Goal: Task Accomplishment & Management: Use online tool/utility

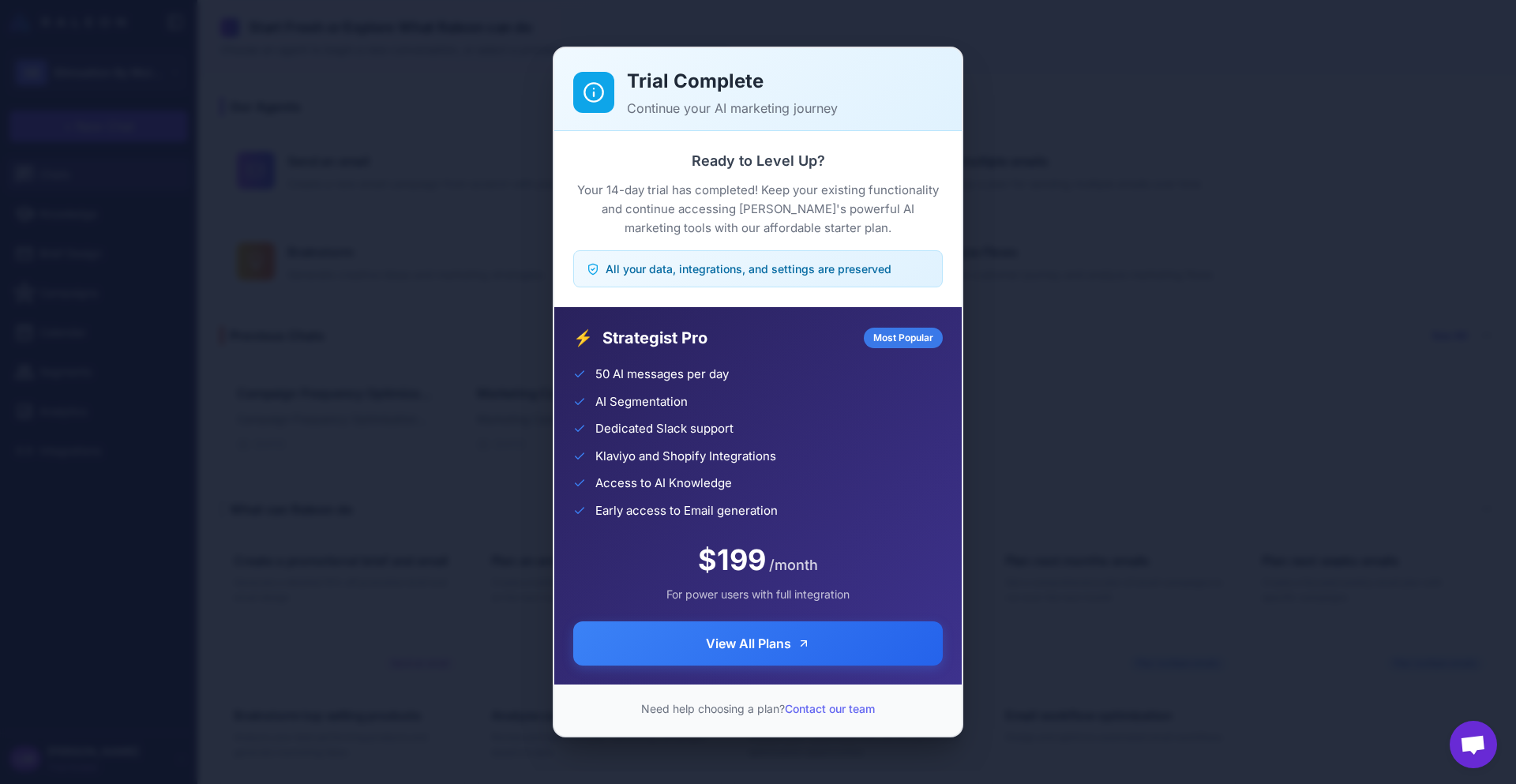
click at [1221, 266] on div "Trial Complete Continue your AI marketing journey Ready to Level Up? Your 14-da…" at bounding box center [758, 392] width 1516 height 759
click at [991, 320] on div "Trial Complete Continue your AI marketing journey Ready to Level Up? Your 14-da…" at bounding box center [758, 392] width 1516 height 759
click at [138, 140] on div "Trial Complete Continue your AI marketing journey Ready to Level Up? Your 14-da…" at bounding box center [758, 392] width 1516 height 759
click at [304, 204] on div "Trial Complete Continue your AI marketing journey Ready to Level Up? Your 14-da…" at bounding box center [758, 392] width 1516 height 759
click at [242, 370] on div "Trial Complete Continue your AI marketing journey Ready to Level Up? Your 14-da…" at bounding box center [758, 392] width 1516 height 759
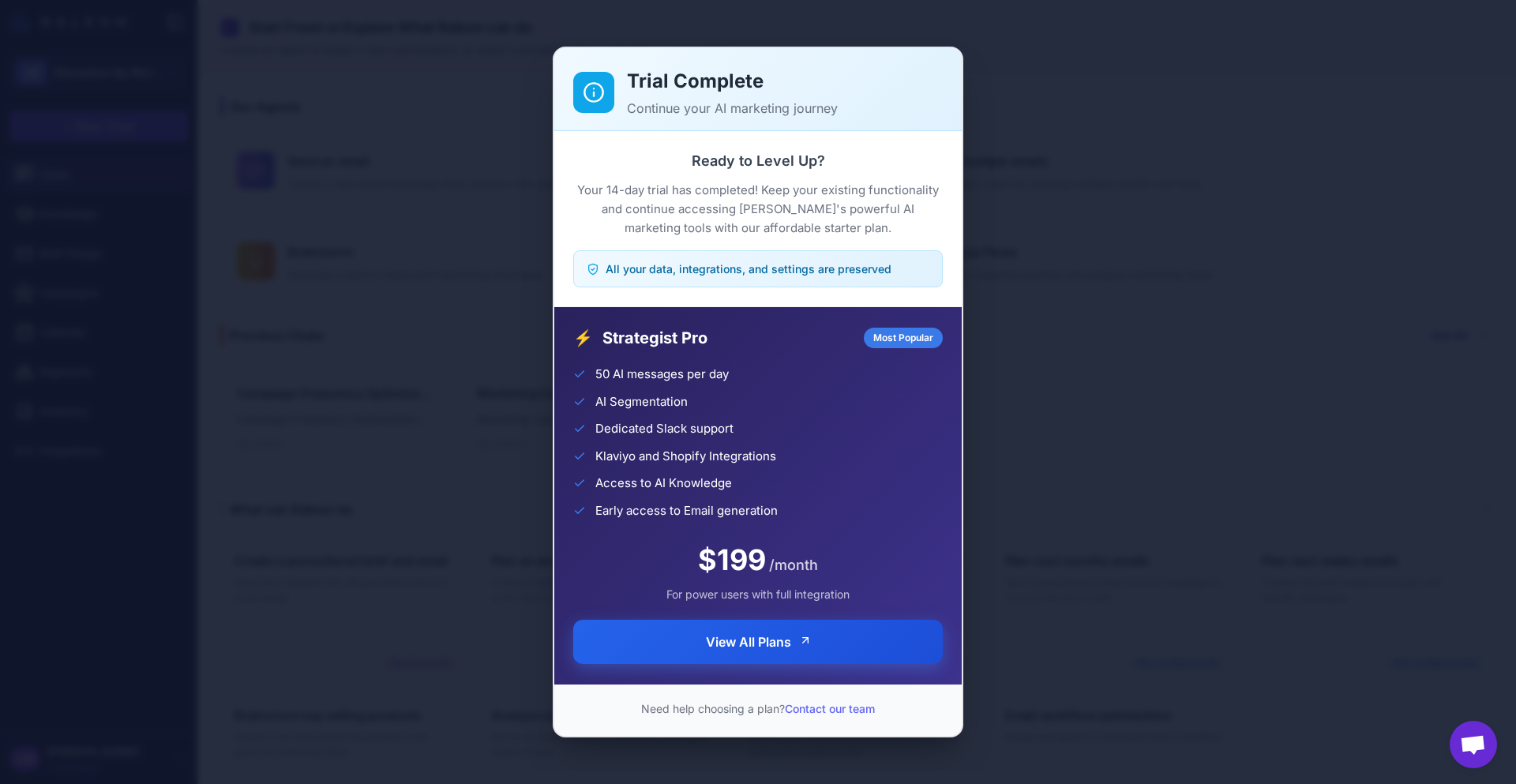
click at [840, 650] on button "View All Plans" at bounding box center [757, 641] width 370 height 44
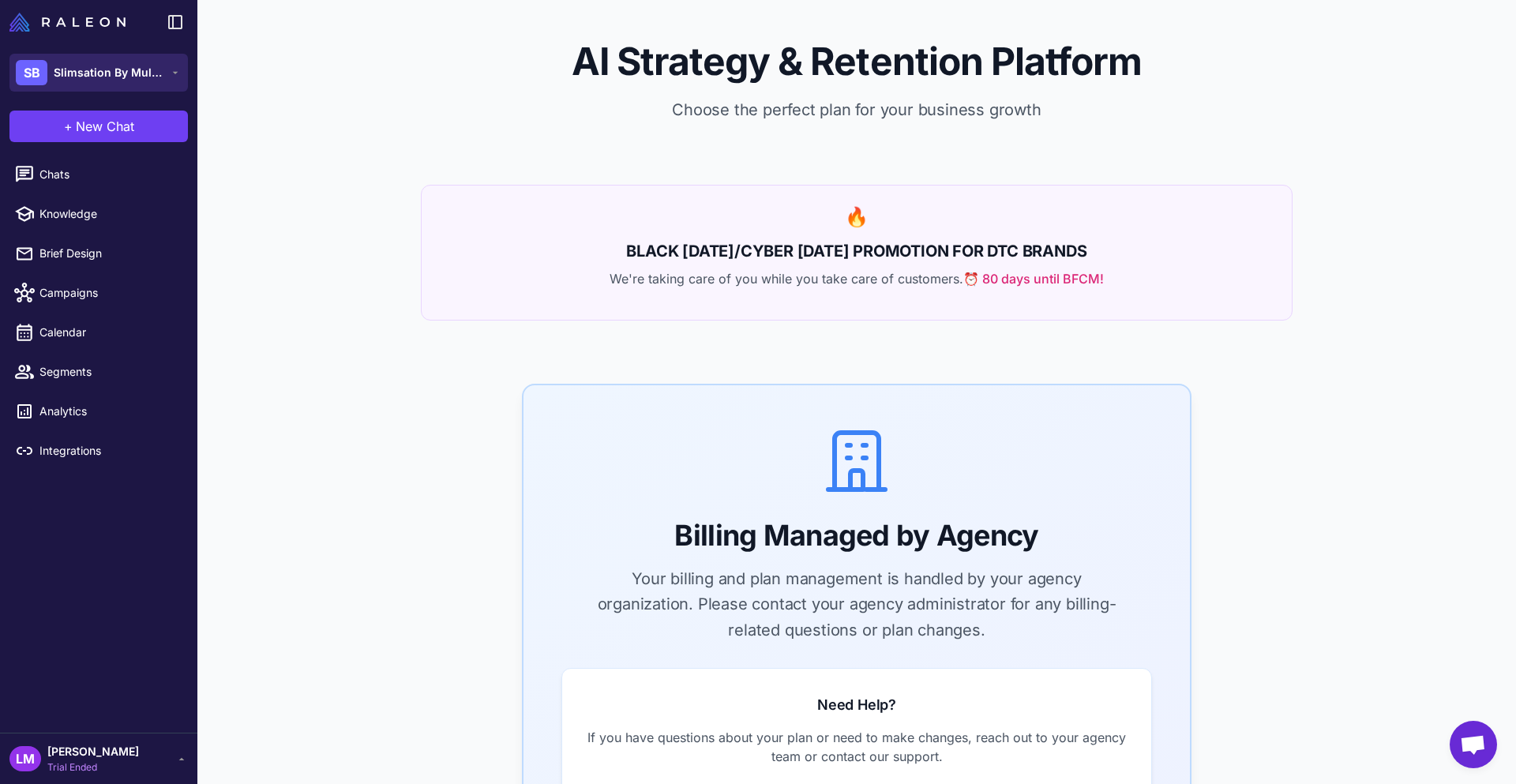
click at [100, 73] on span "Slimsation By Multiples" at bounding box center [109, 72] width 110 height 17
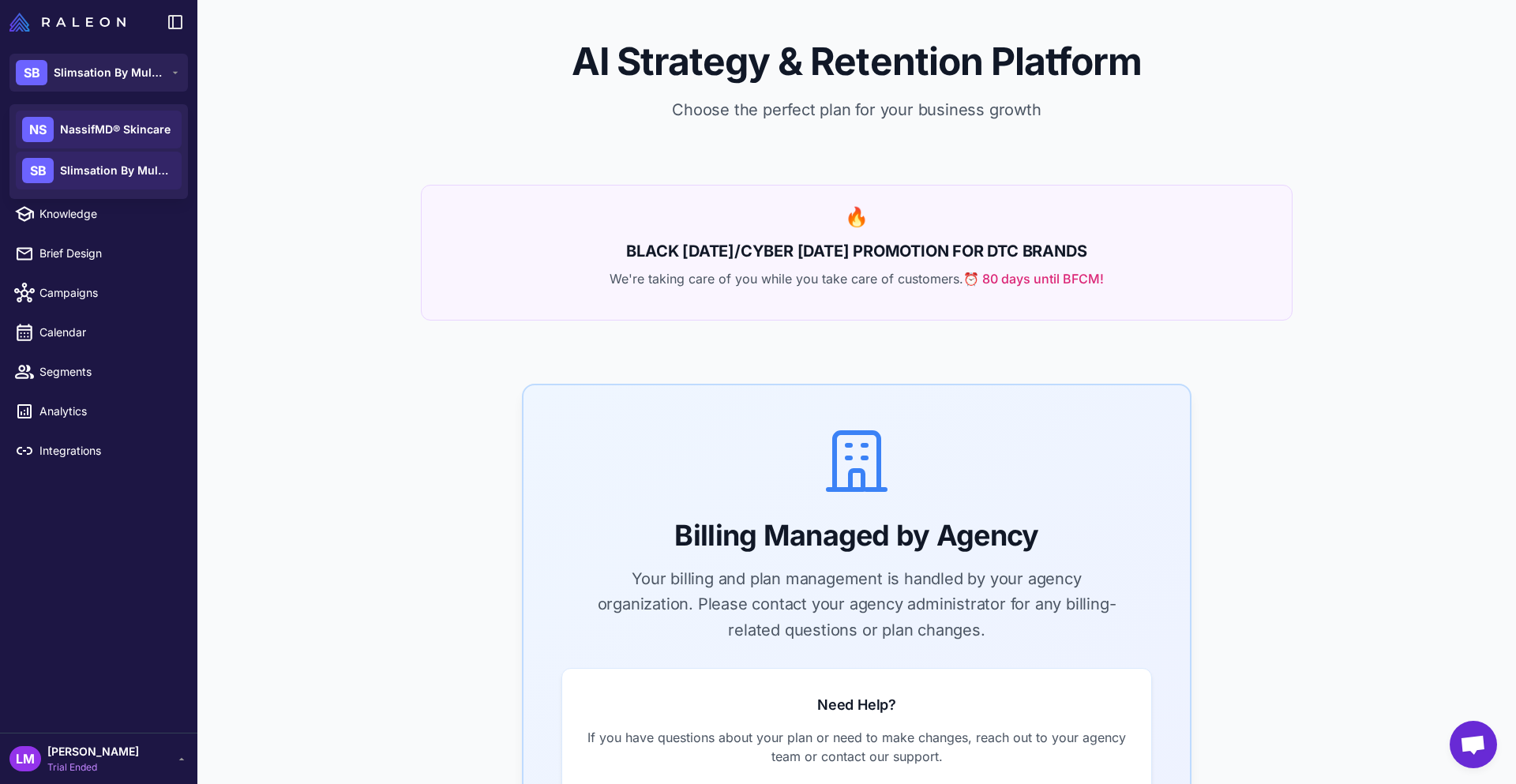
click at [97, 125] on span "NassifMD® Skincare" at bounding box center [115, 129] width 110 height 17
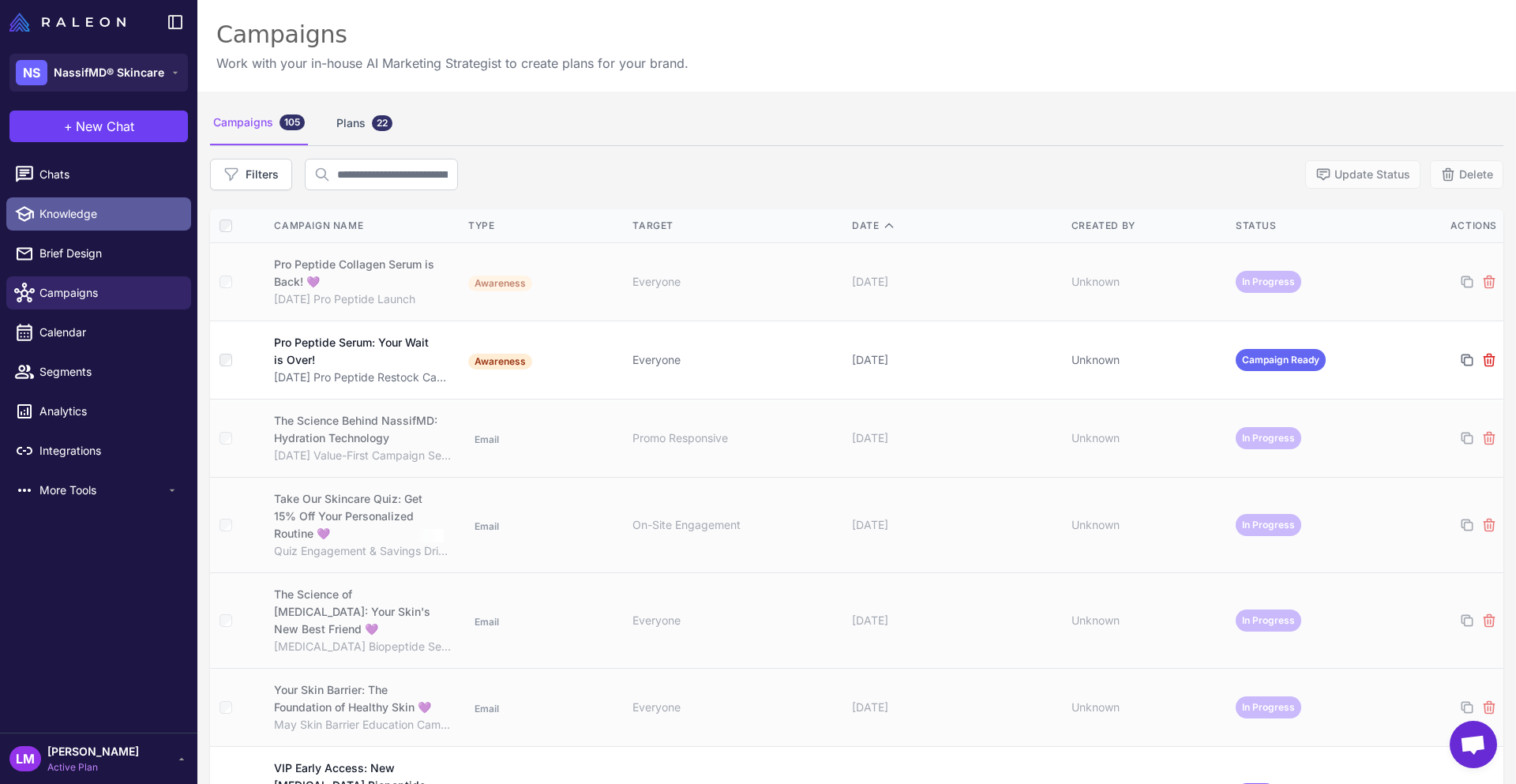
click at [55, 214] on span "Knowledge" at bounding box center [109, 214] width 139 height 17
select select
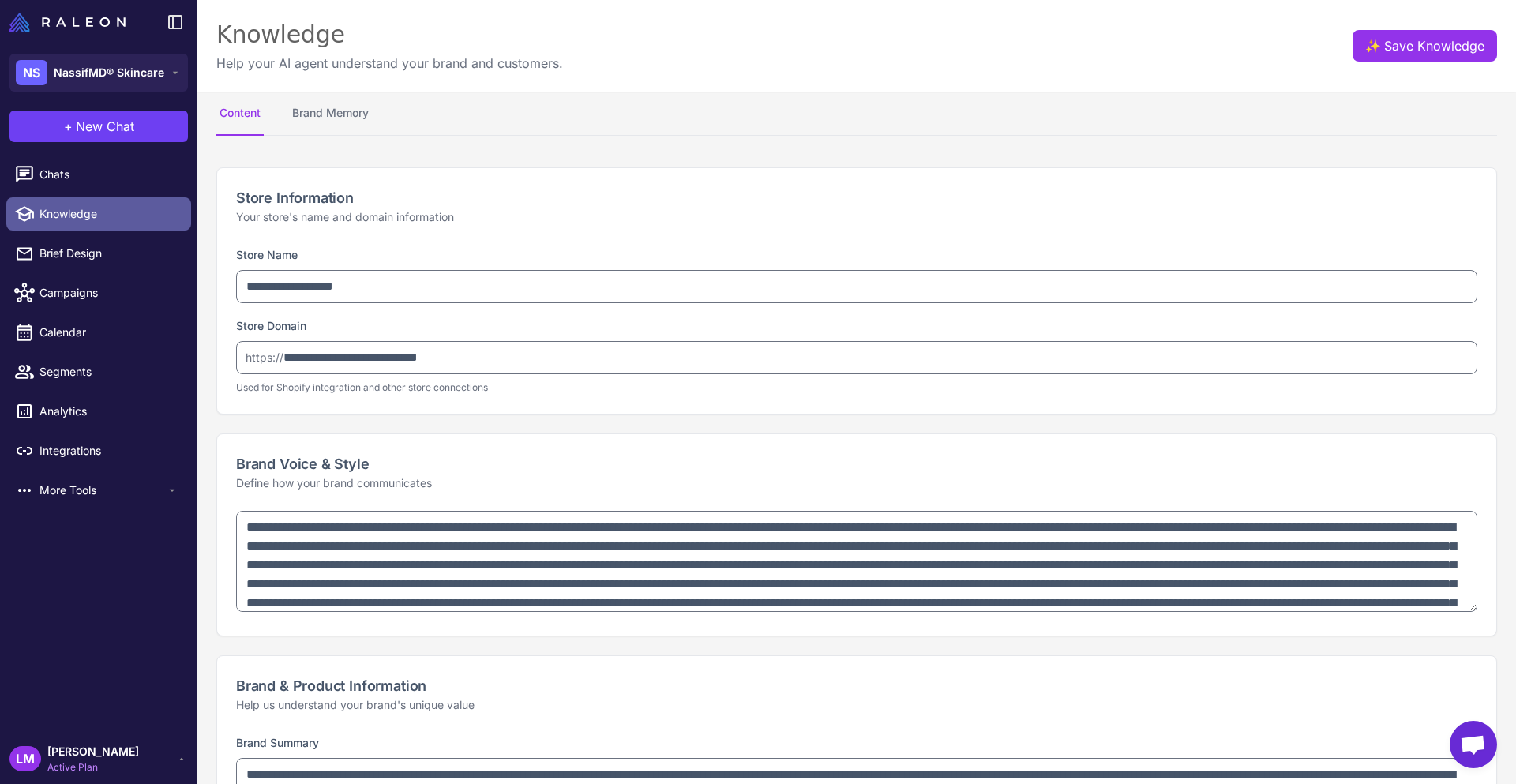
type textarea "**********"
select select "**"
type textarea "**********"
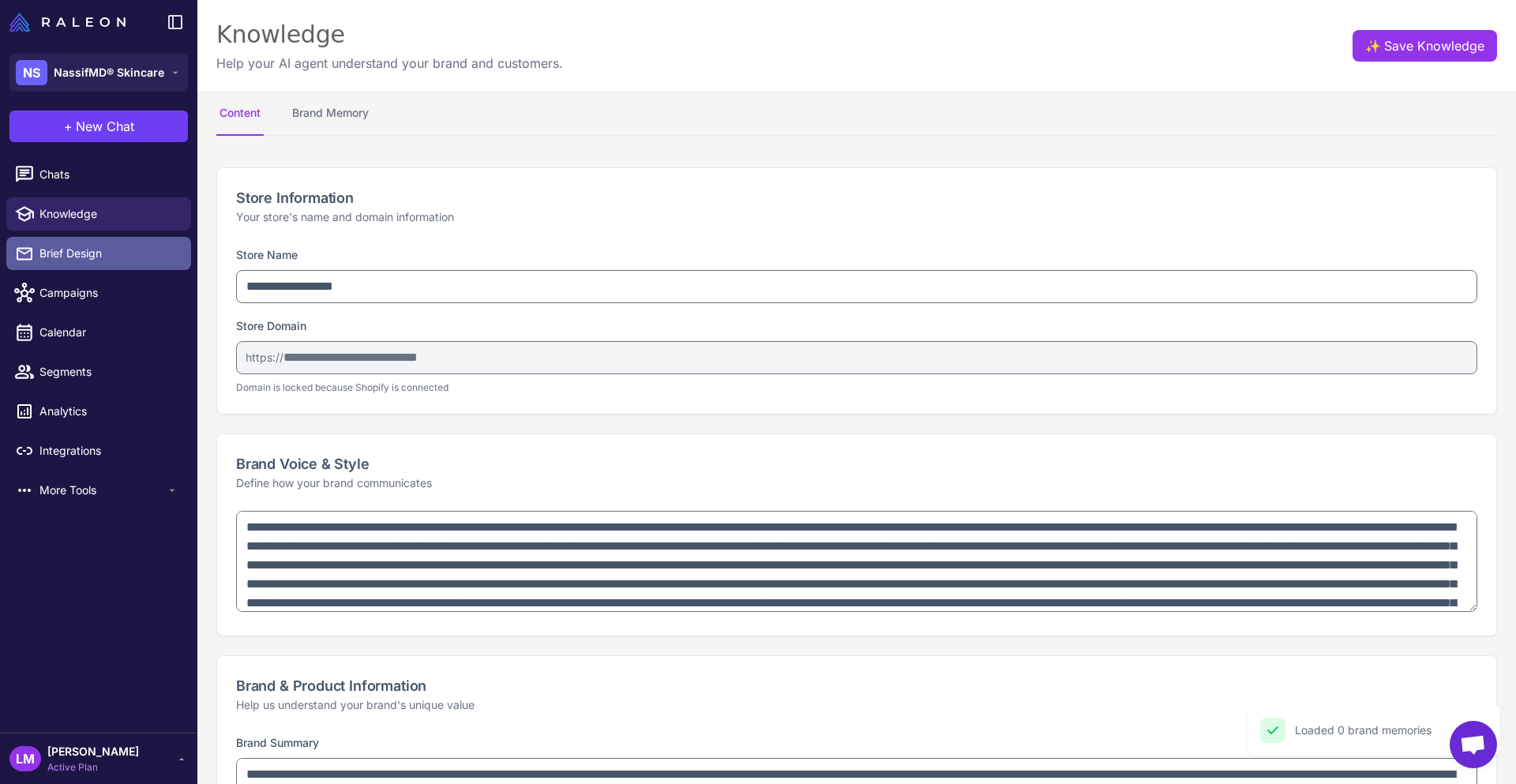
click at [47, 249] on span "Brief Design" at bounding box center [109, 253] width 139 height 17
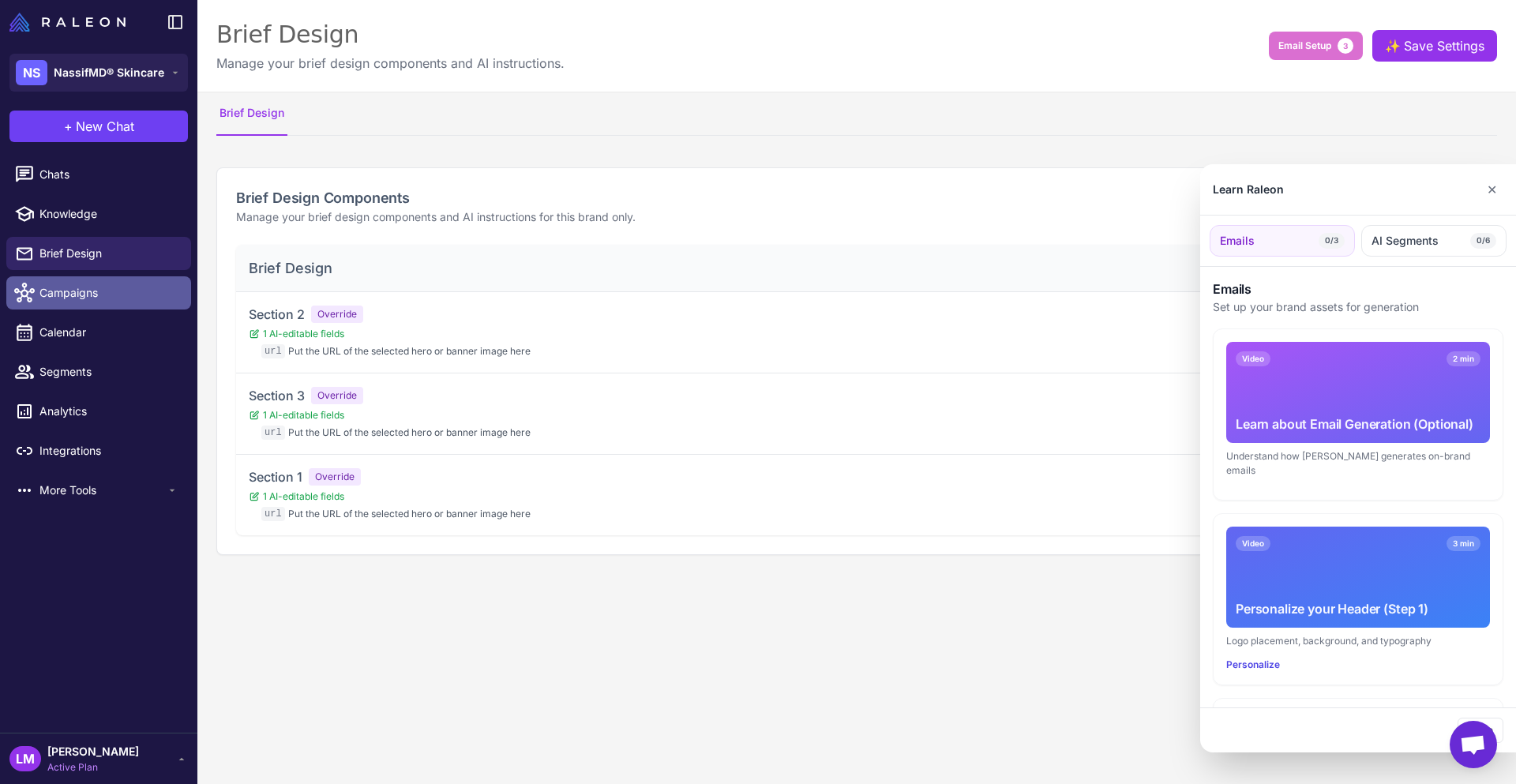
click at [82, 289] on div at bounding box center [758, 392] width 1516 height 784
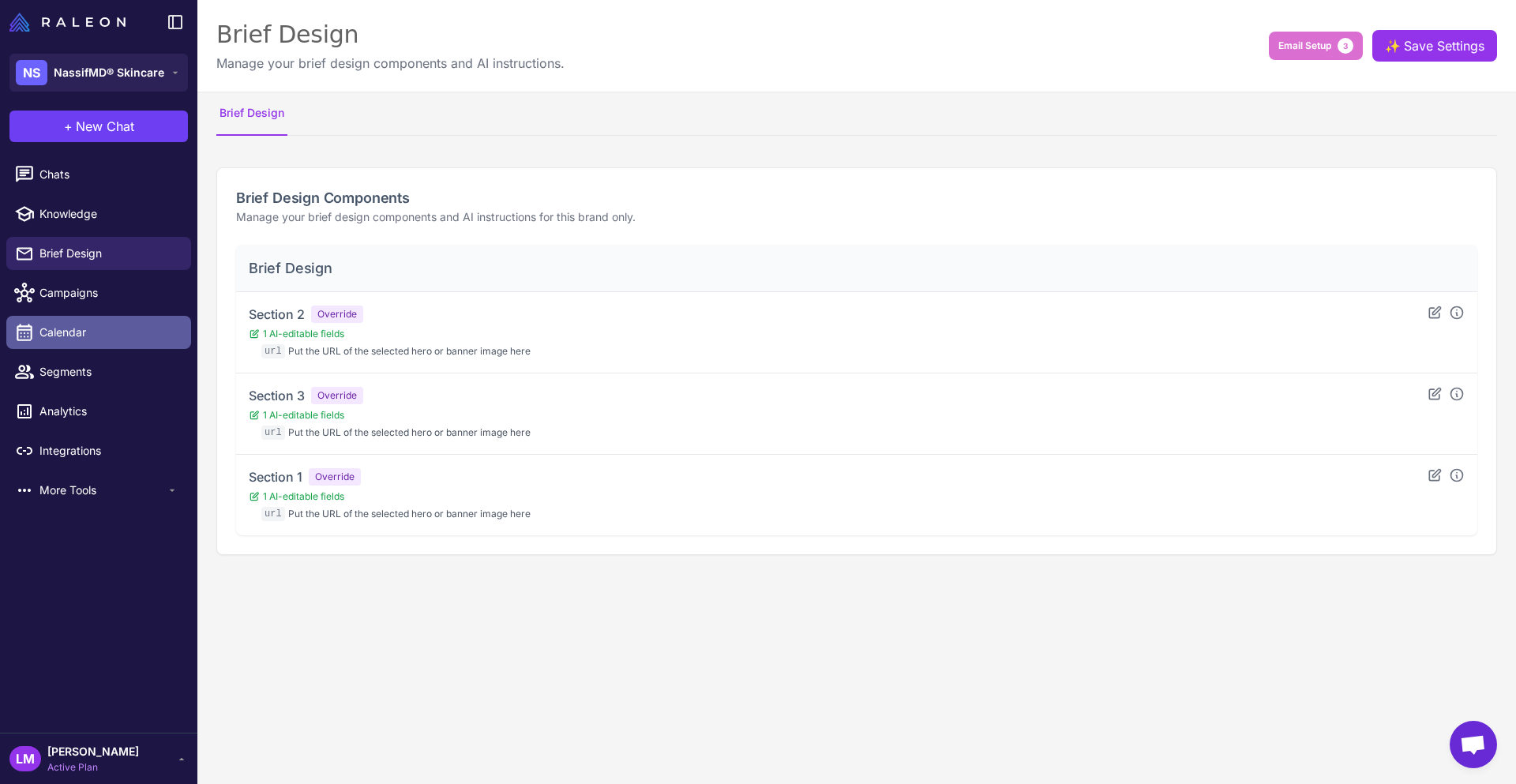
click at [73, 330] on span "Calendar" at bounding box center [109, 332] width 139 height 17
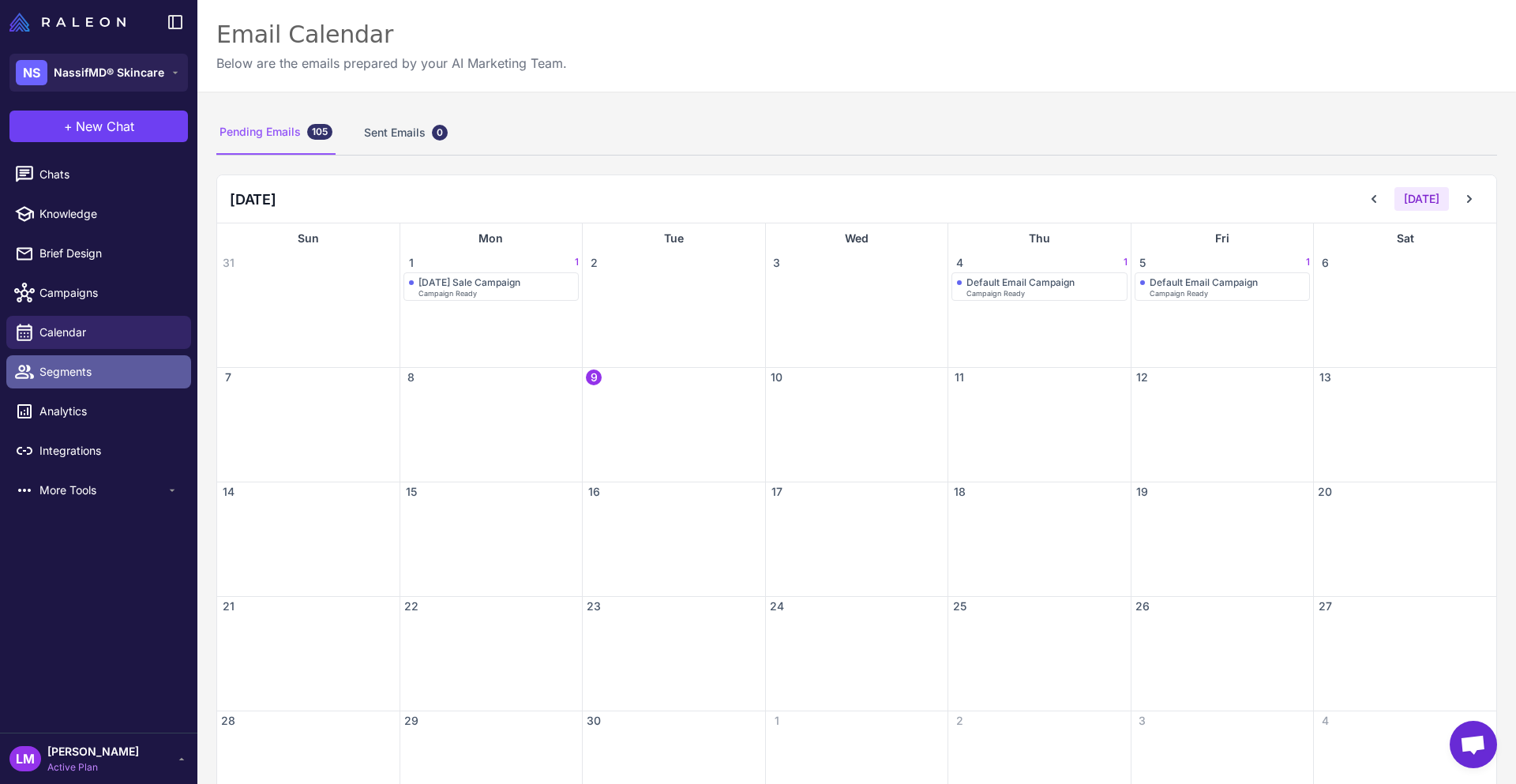
click at [72, 376] on span "Segments" at bounding box center [109, 371] width 139 height 17
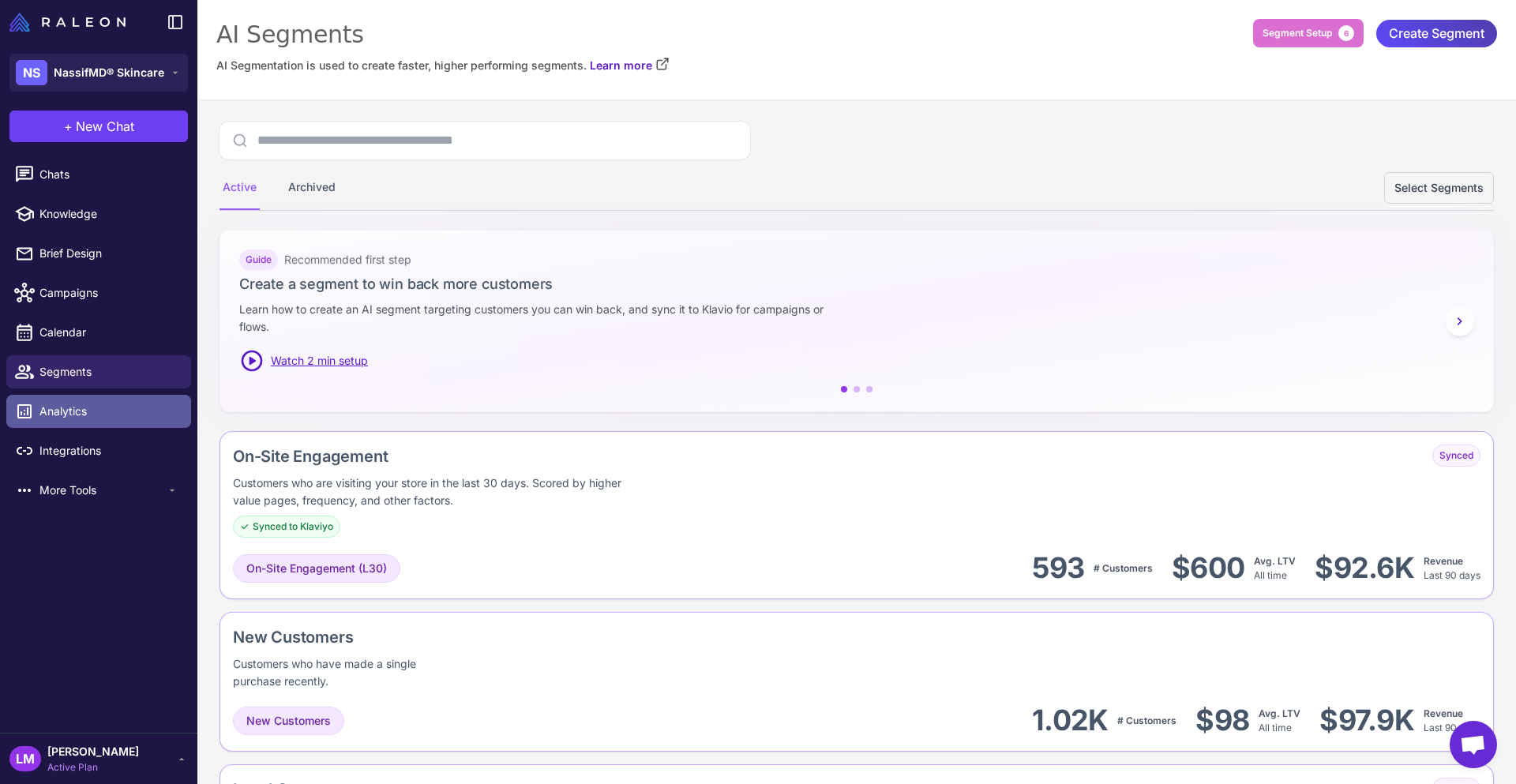
click at [77, 402] on span "Analytics" at bounding box center [109, 410] width 139 height 17
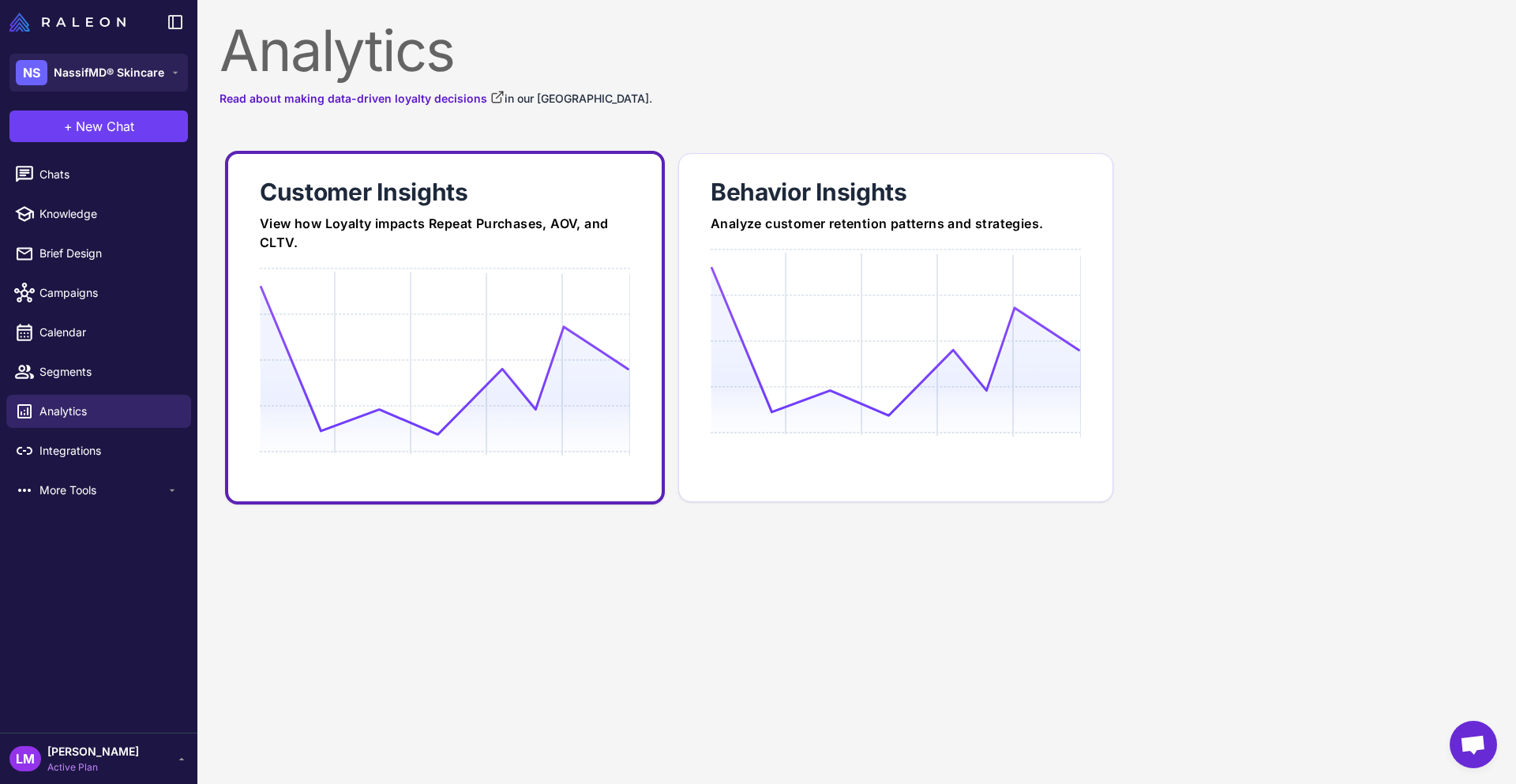
click at [279, 347] on icon at bounding box center [444, 360] width 370 height 151
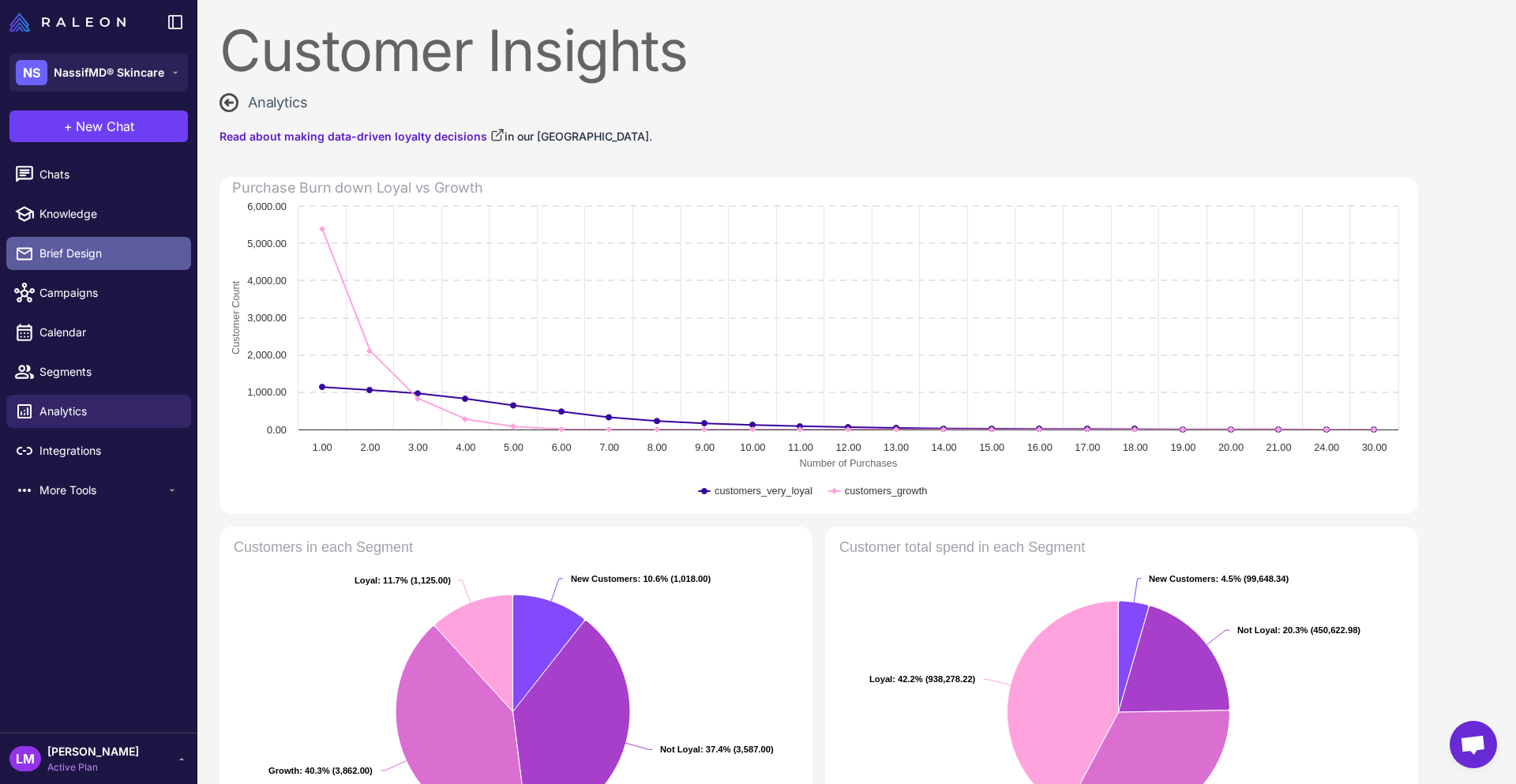
click at [56, 263] on link "Brief Design" at bounding box center [99, 253] width 184 height 33
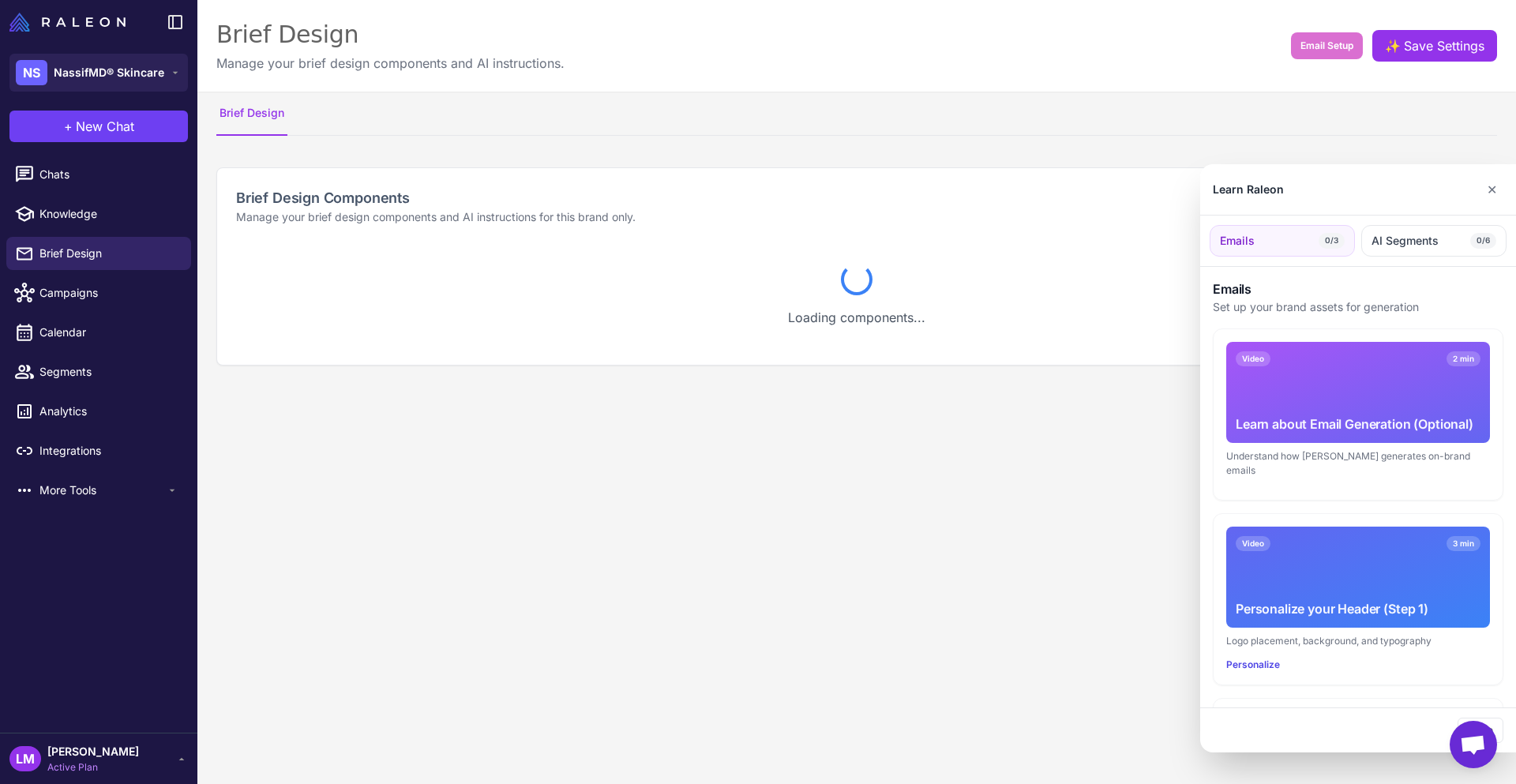
click at [54, 303] on div at bounding box center [758, 392] width 1516 height 784
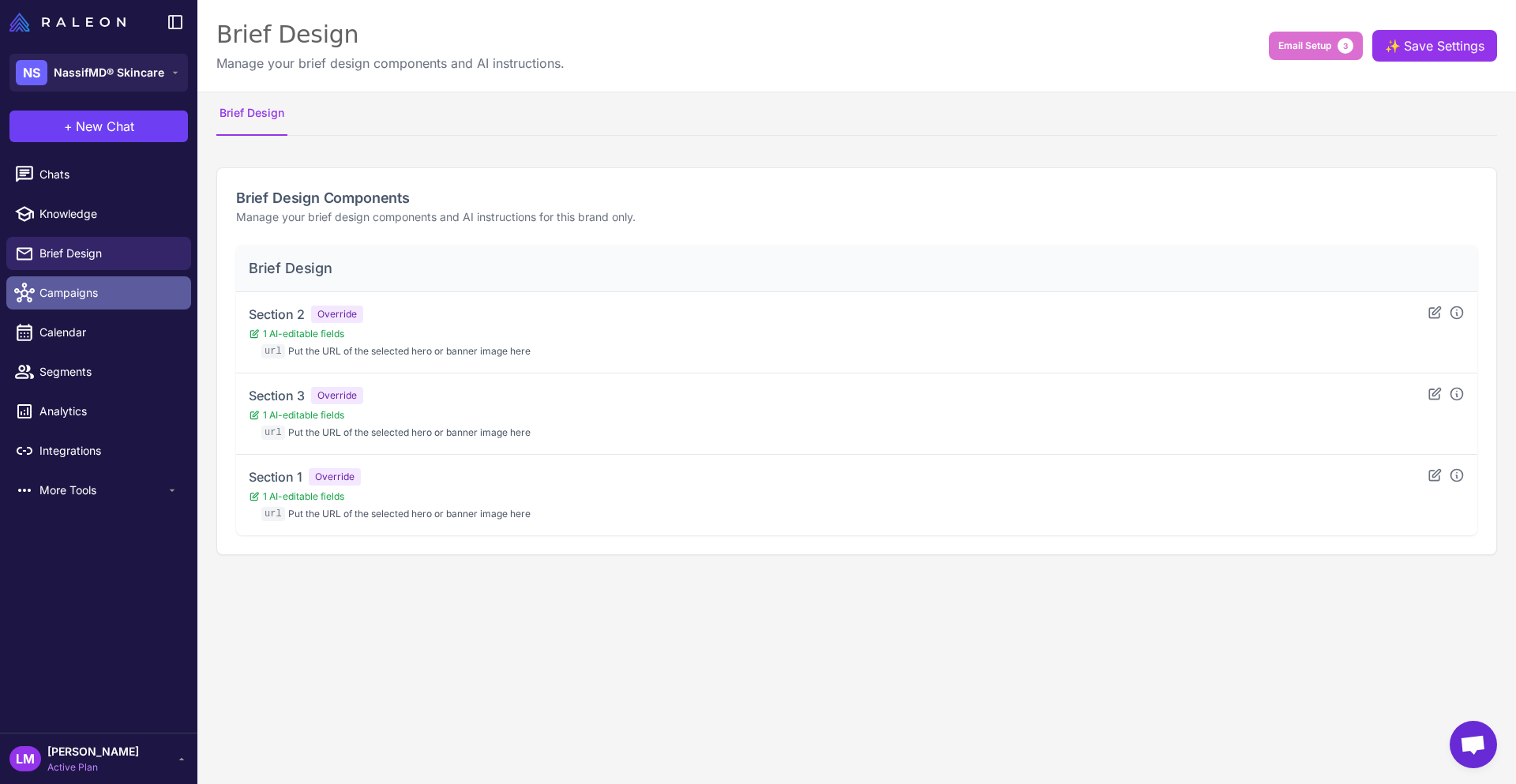
click at [52, 302] on link "Campaigns" at bounding box center [99, 293] width 184 height 33
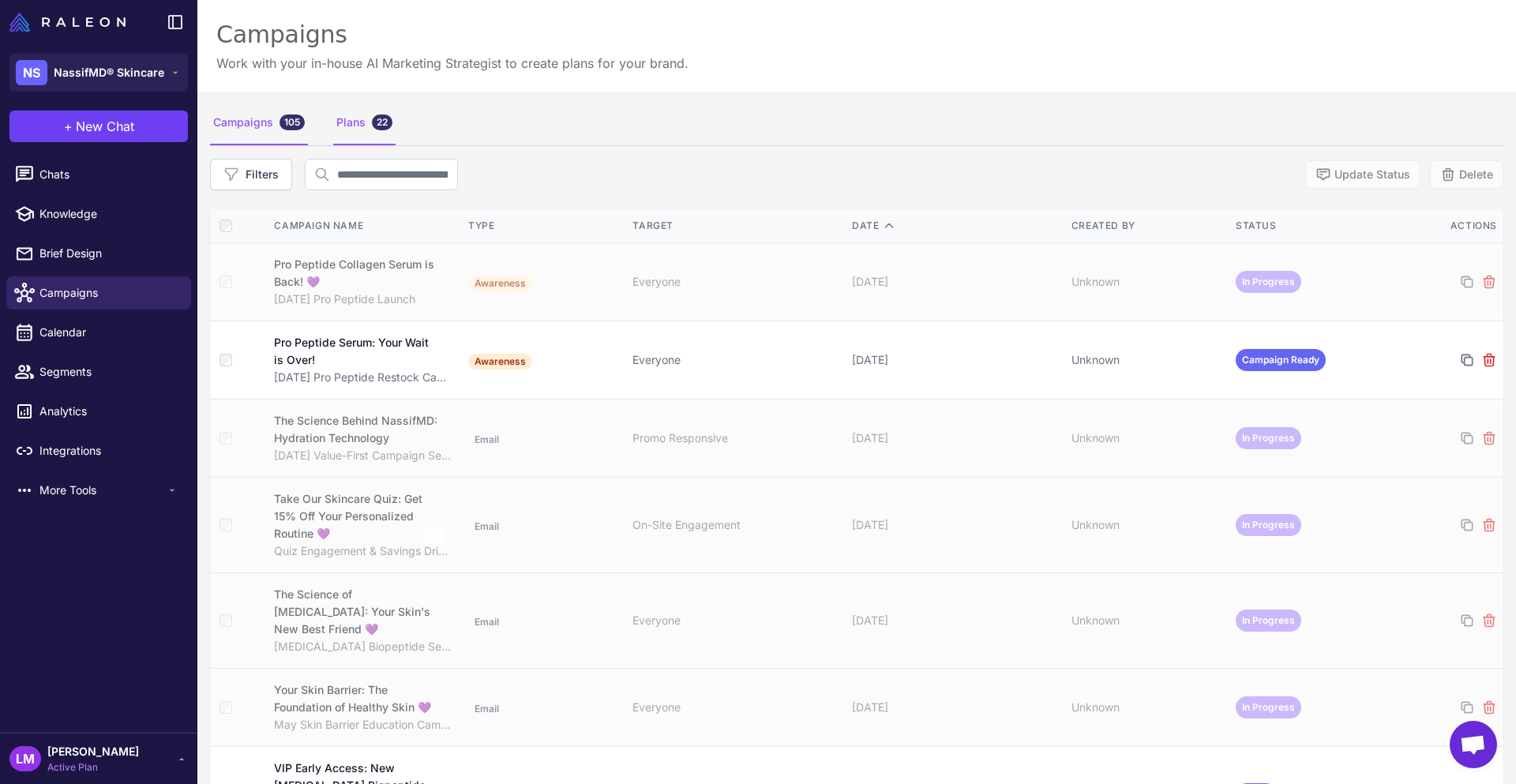
click at [363, 128] on div "Plans 22" at bounding box center [364, 123] width 62 height 44
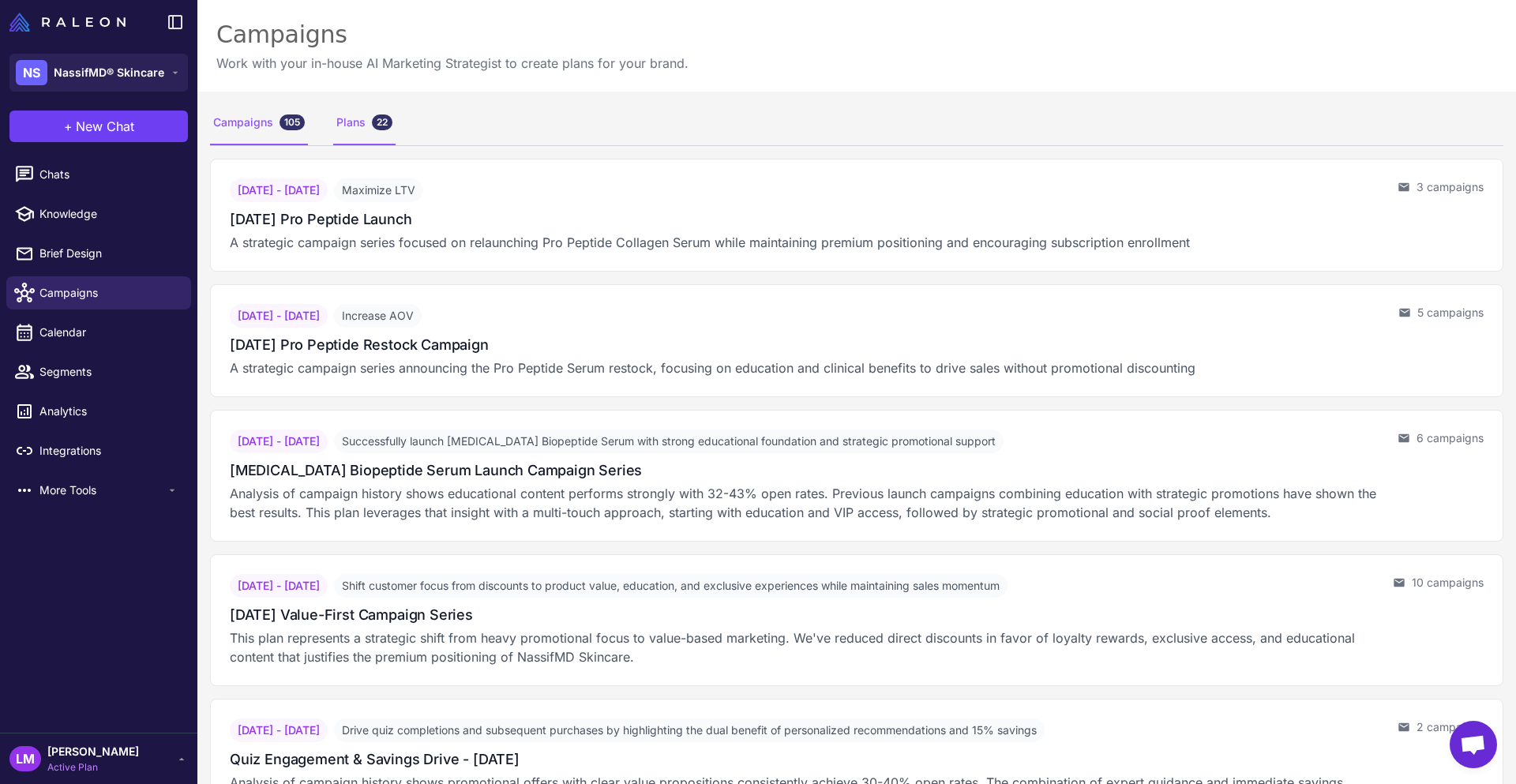
click at [253, 109] on div "Campaigns 105" at bounding box center [259, 123] width 98 height 44
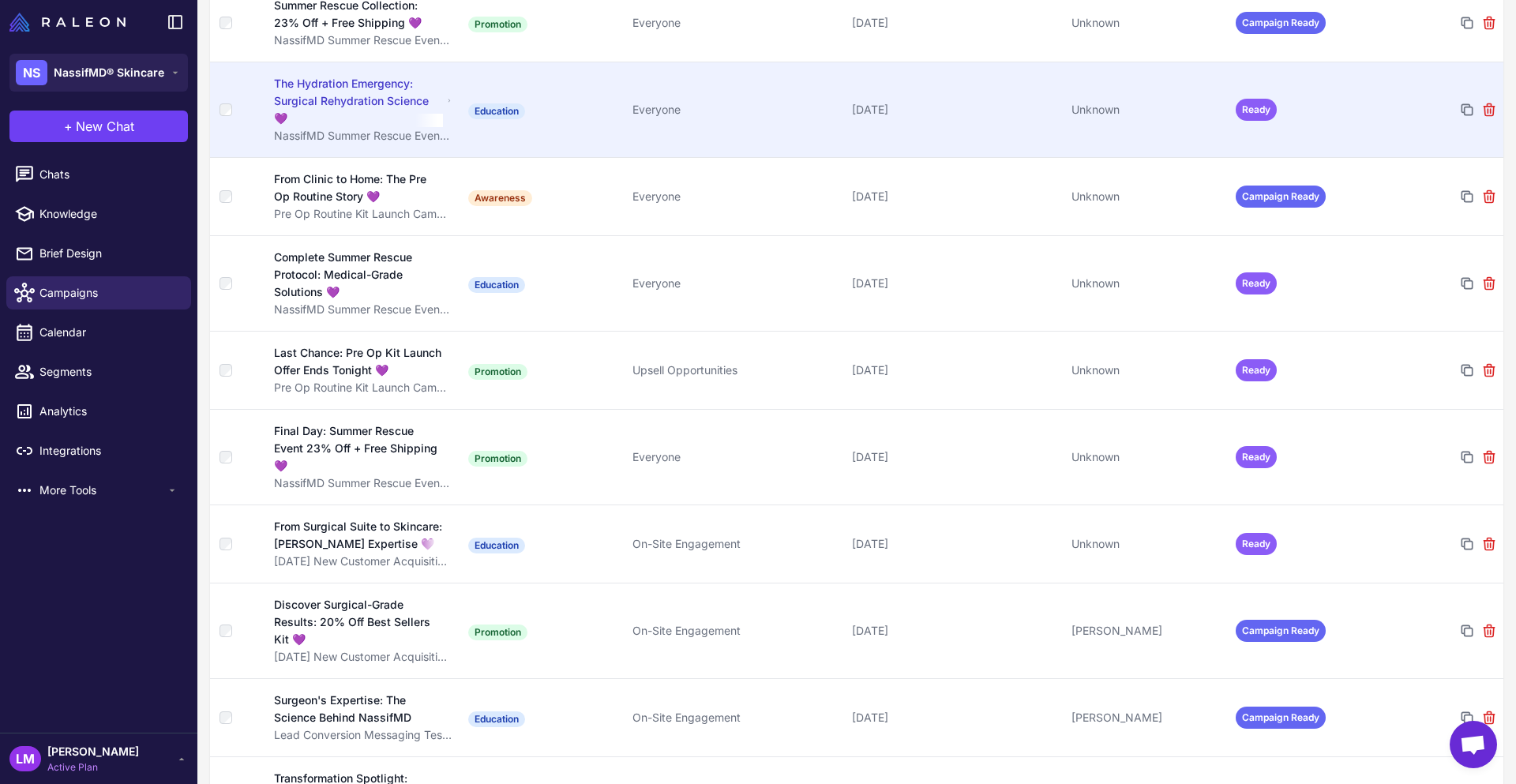
scroll to position [7282, 0]
click at [1177, 63] on td "Unknown" at bounding box center [1146, 24] width 164 height 78
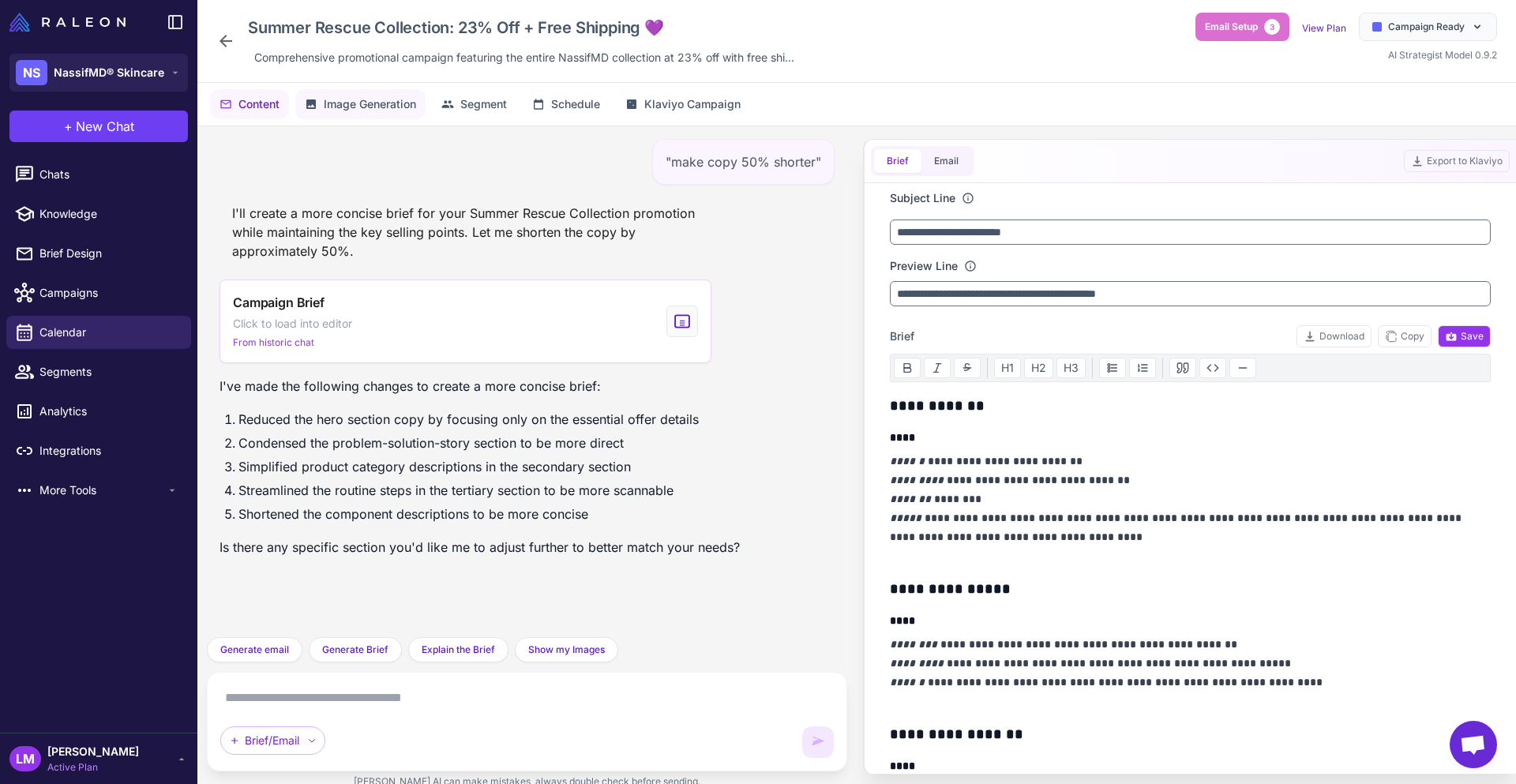
click at [412, 106] on span "Image Generation" at bounding box center [370, 104] width 92 height 17
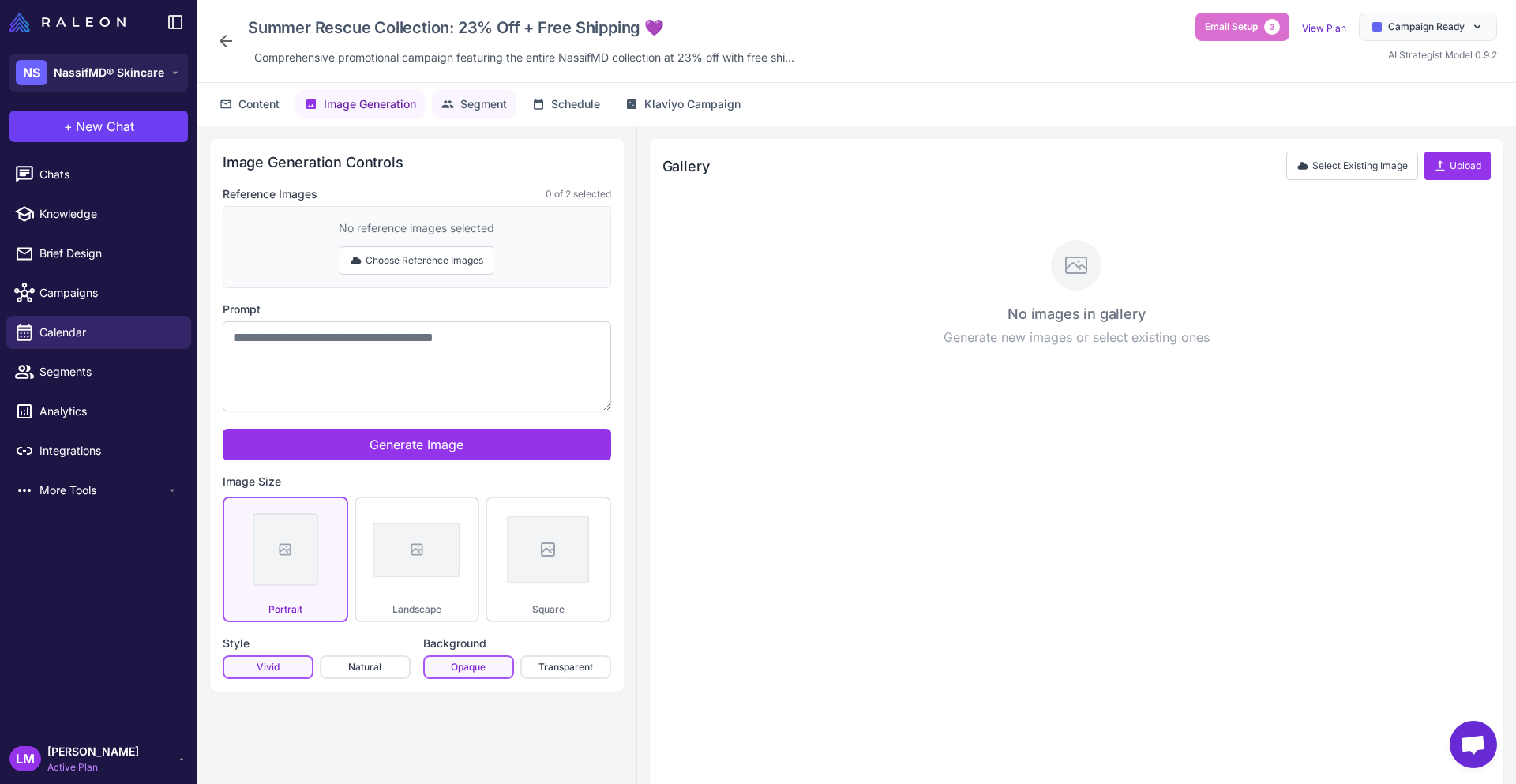
click at [482, 103] on span "Segment" at bounding box center [483, 104] width 47 height 17
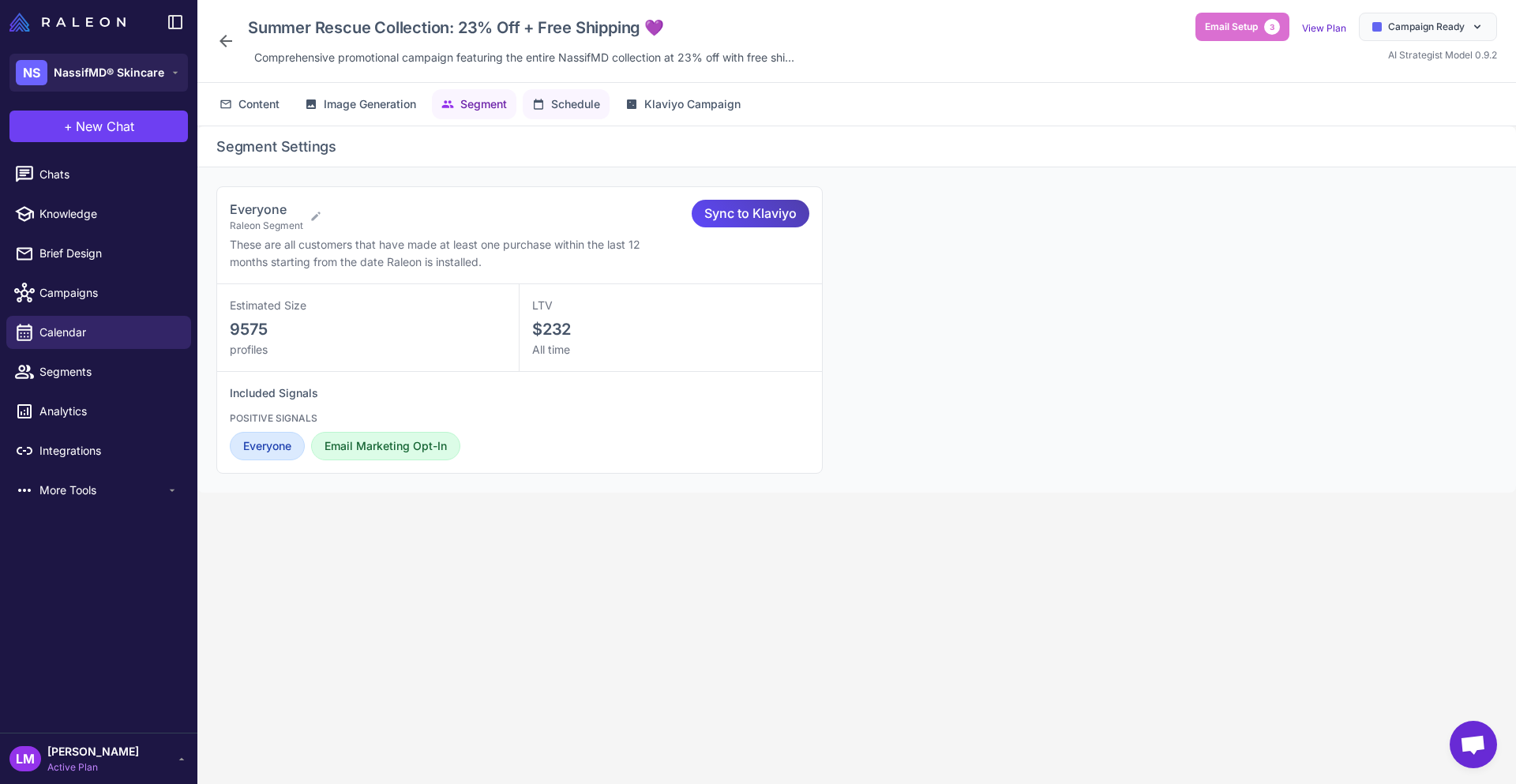
click at [545, 105] on icon at bounding box center [538, 104] width 12 height 12
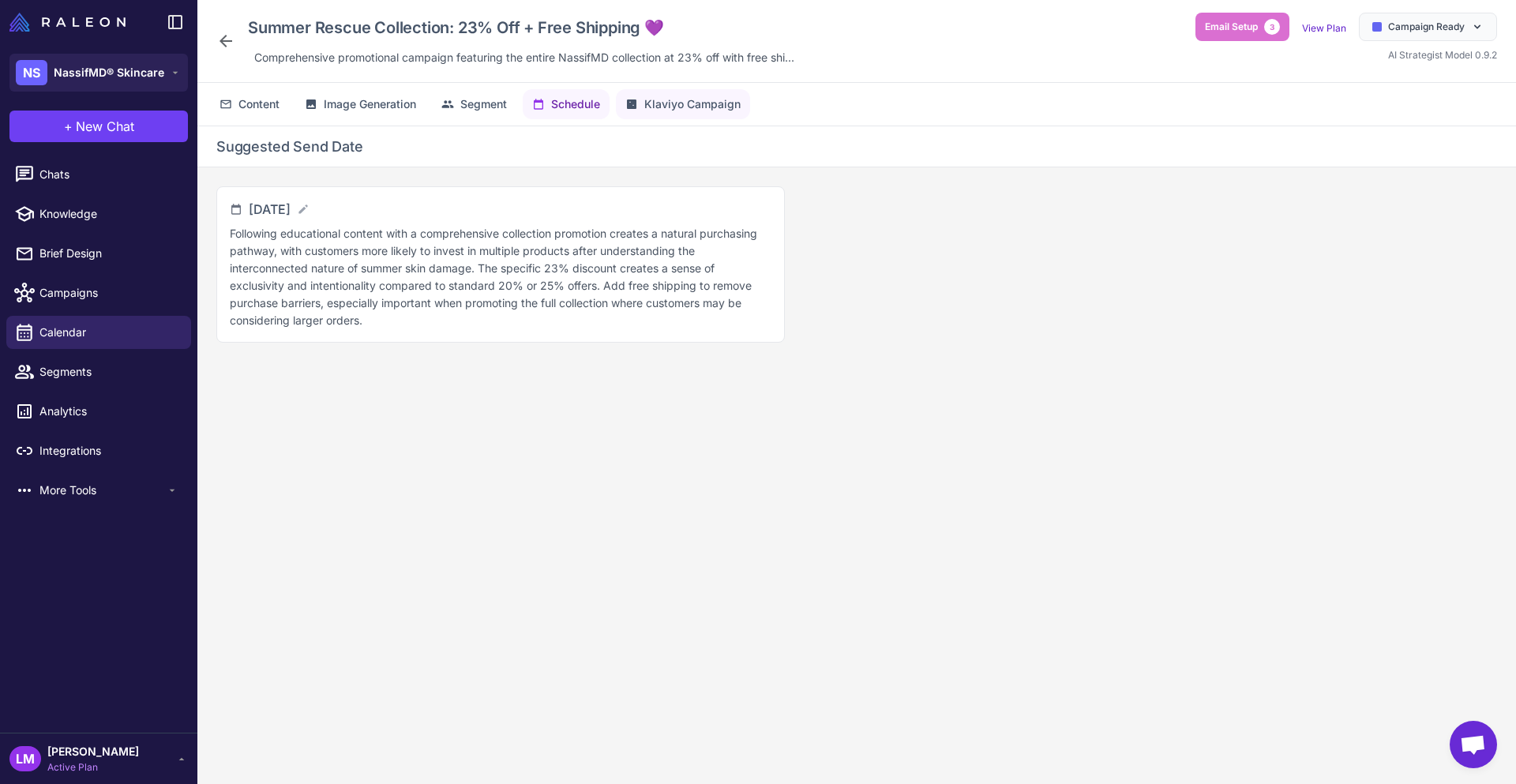
click at [637, 109] on icon at bounding box center [631, 104] width 12 height 12
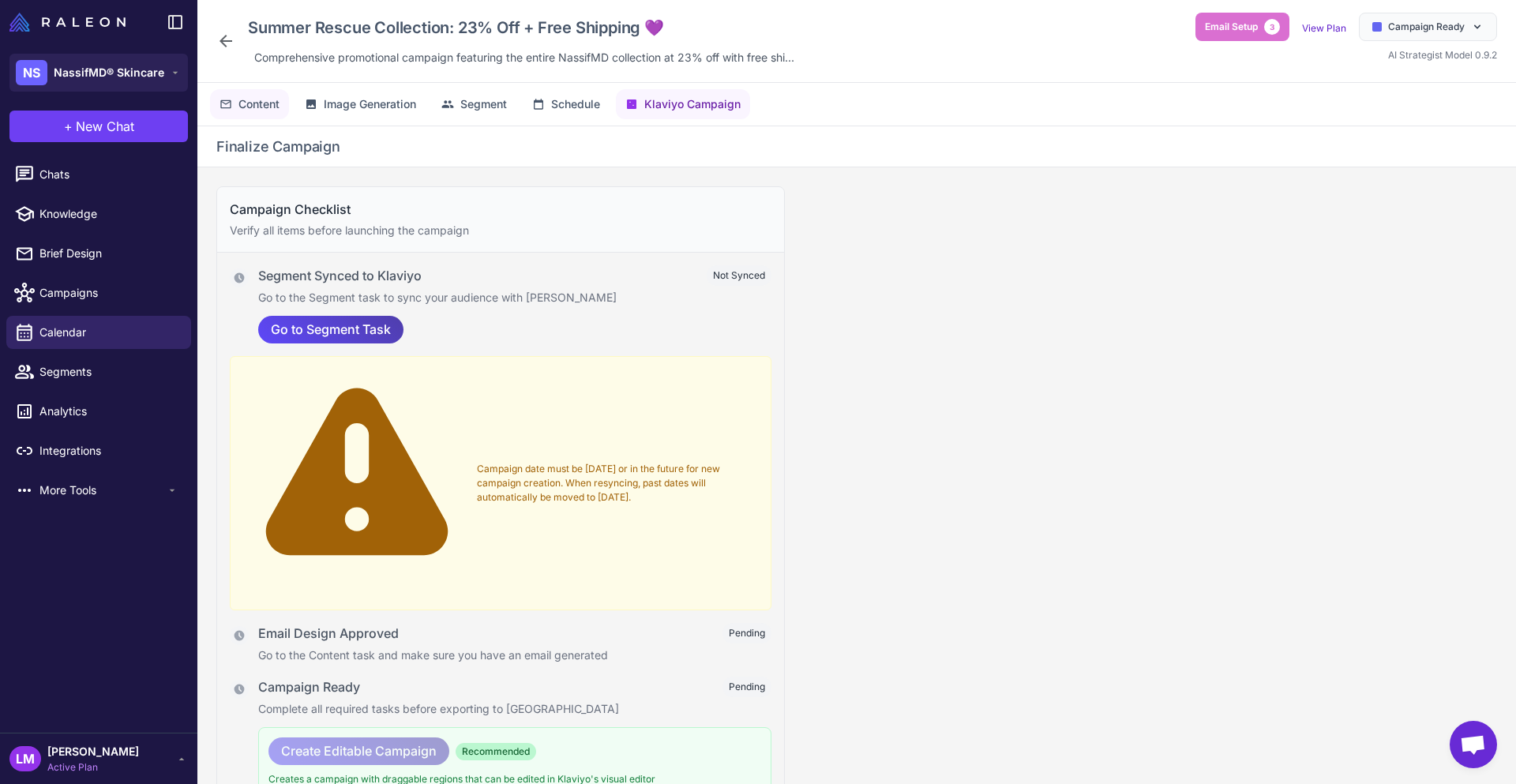
click at [266, 110] on span "Content" at bounding box center [259, 104] width 41 height 17
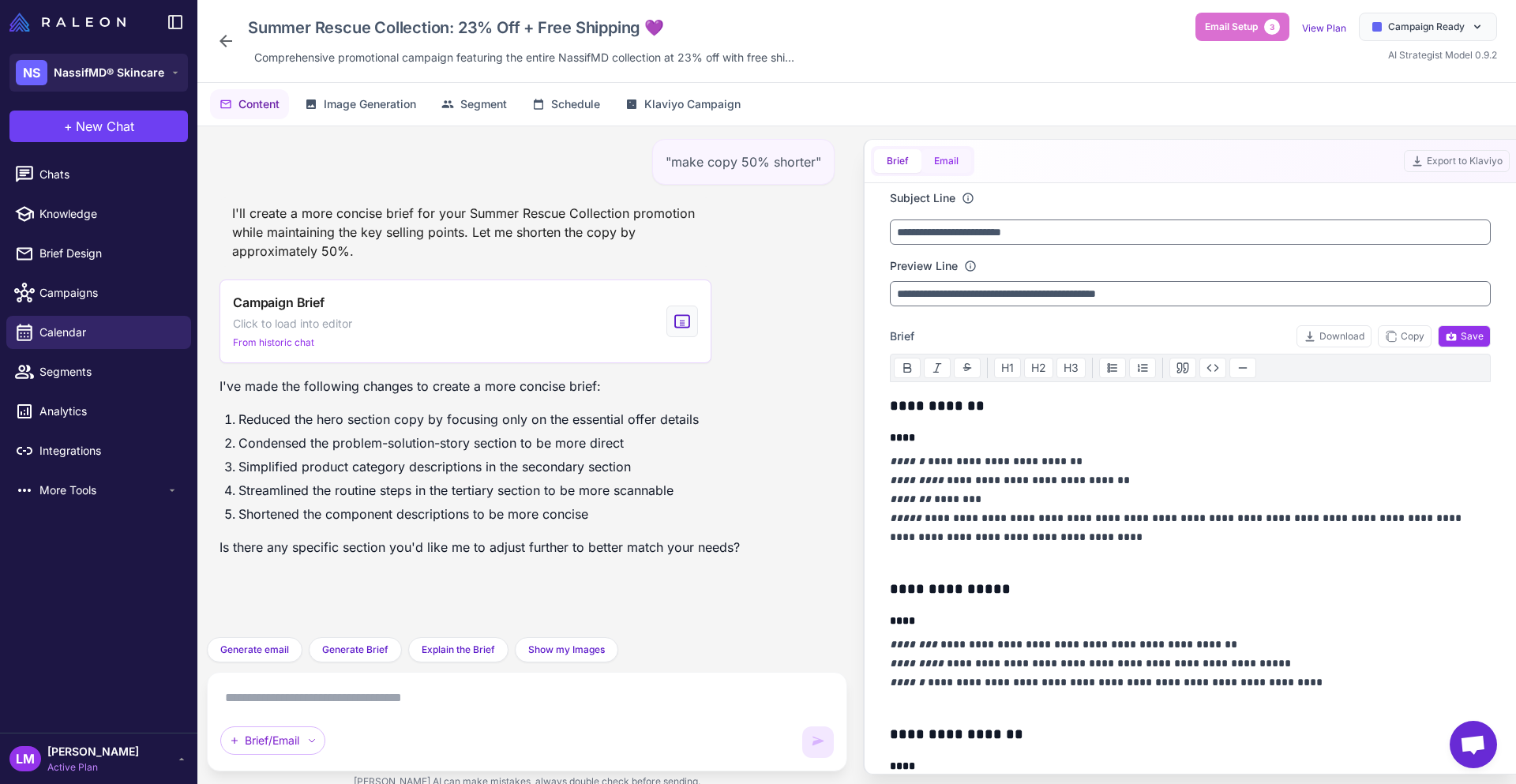
click at [941, 163] on button "Email" at bounding box center [946, 161] width 50 height 24
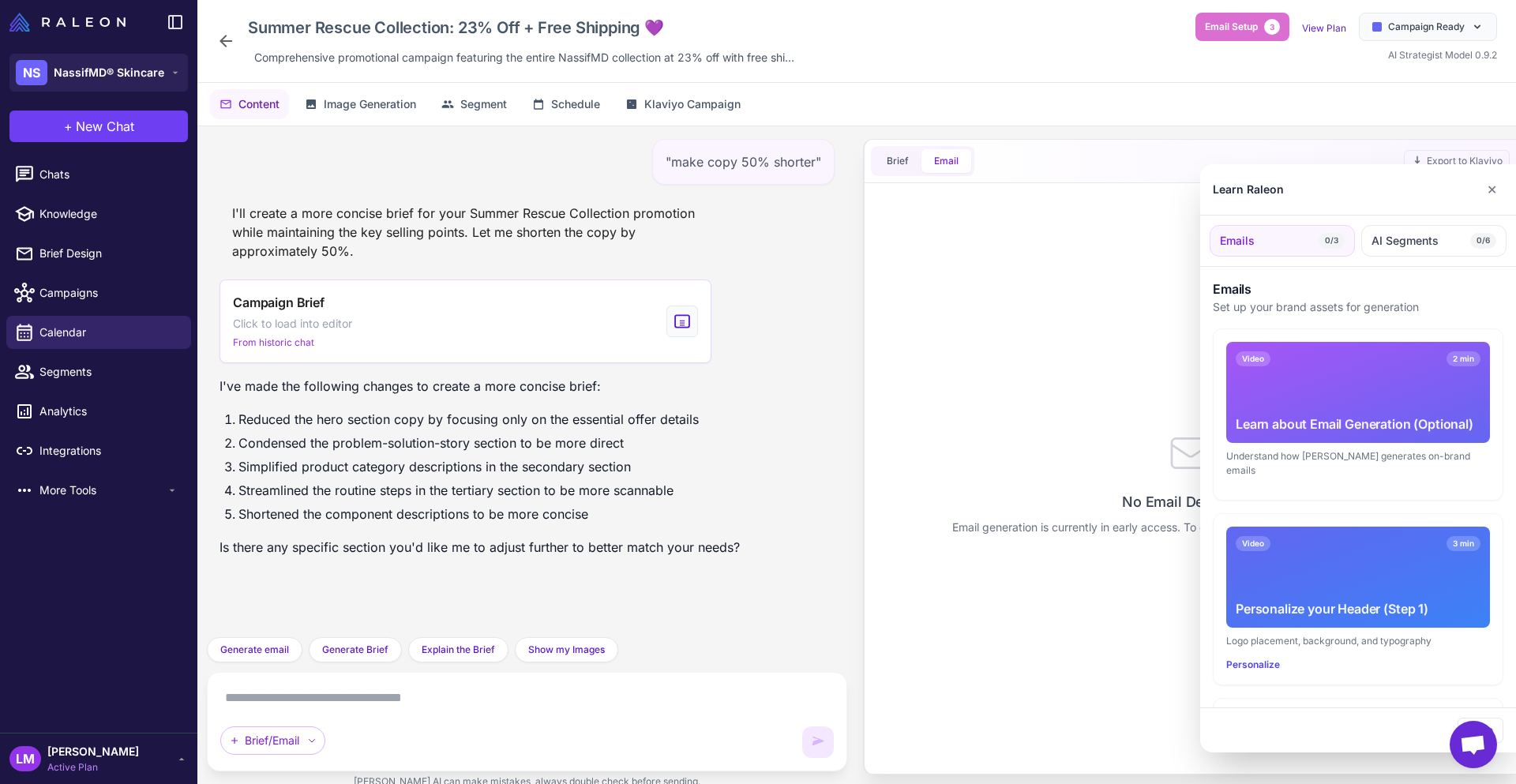
click at [873, 161] on div at bounding box center [758, 392] width 1516 height 784
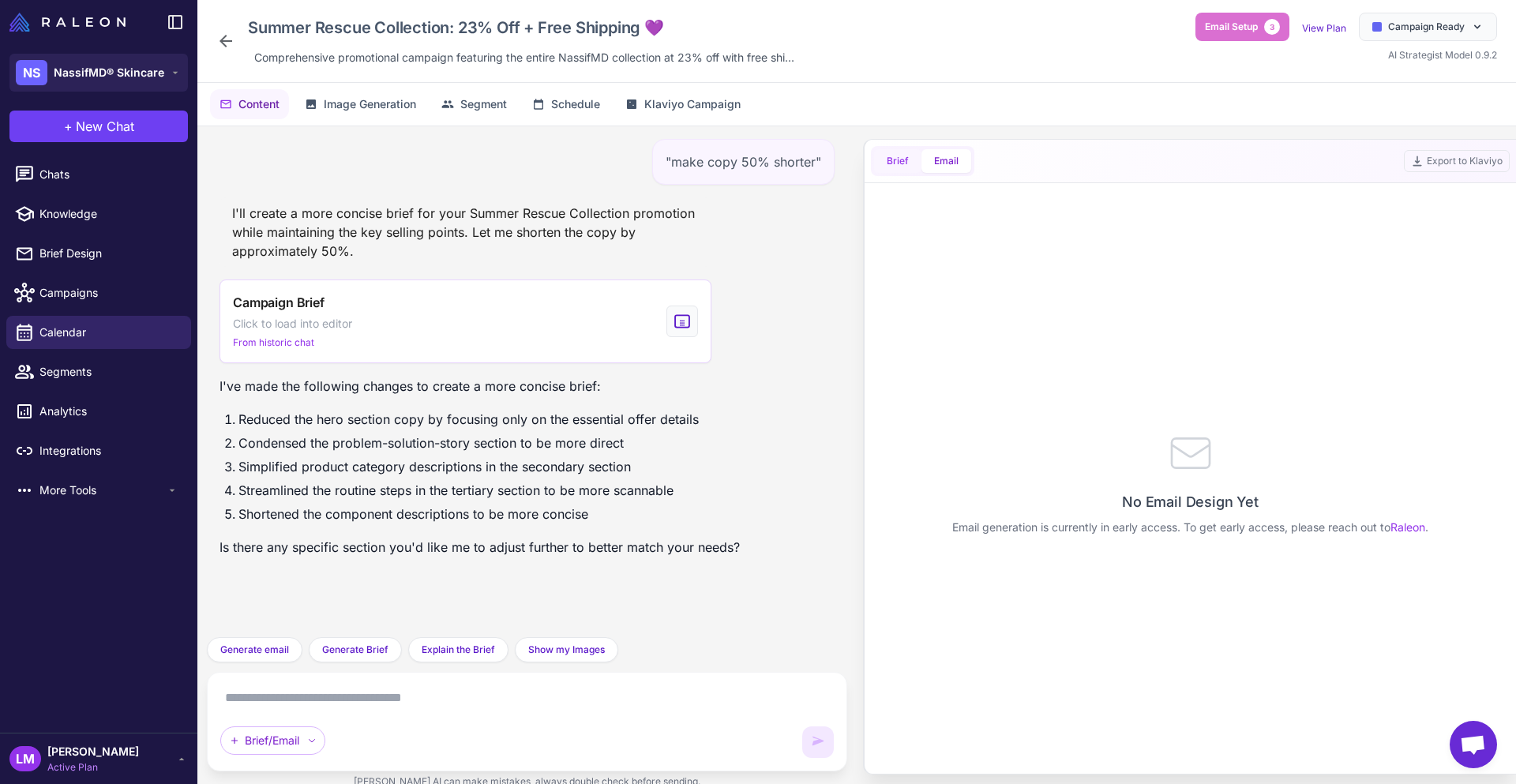
click at [893, 162] on button "Brief" at bounding box center [898, 161] width 47 height 24
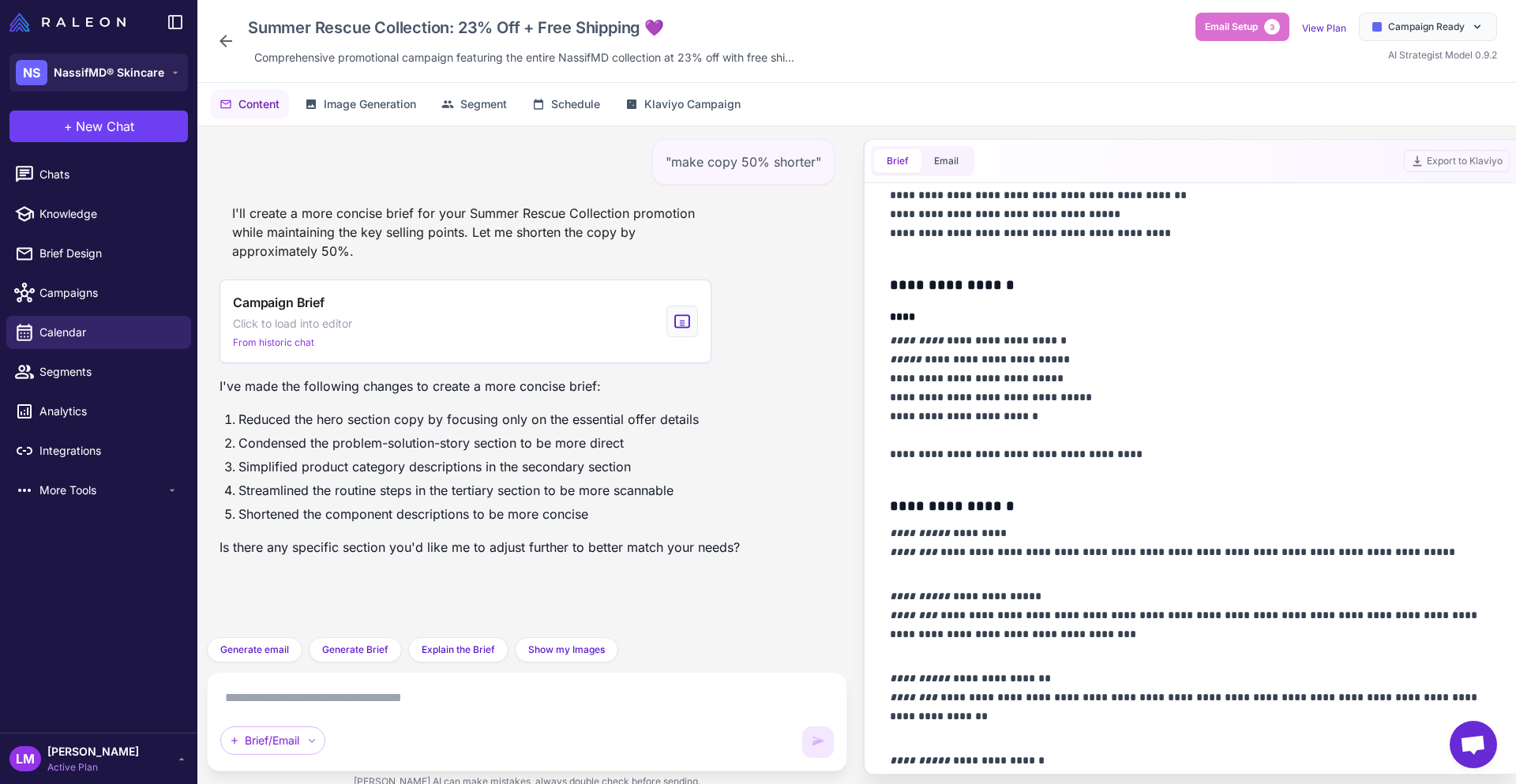
scroll to position [711, 0]
